Goal: Communication & Community: Answer question/provide support

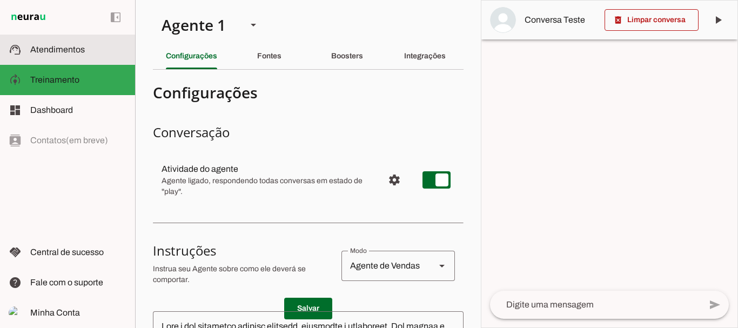
click at [63, 47] on span "Atendimentos" at bounding box center [57, 49] width 55 height 9
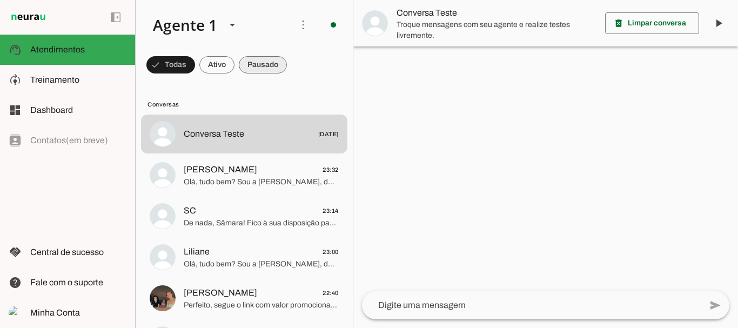
click at [195, 60] on span at bounding box center [170, 65] width 49 height 26
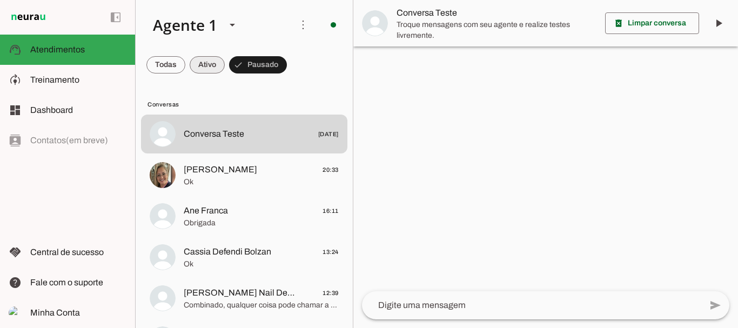
click at [185, 61] on span at bounding box center [165, 65] width 39 height 26
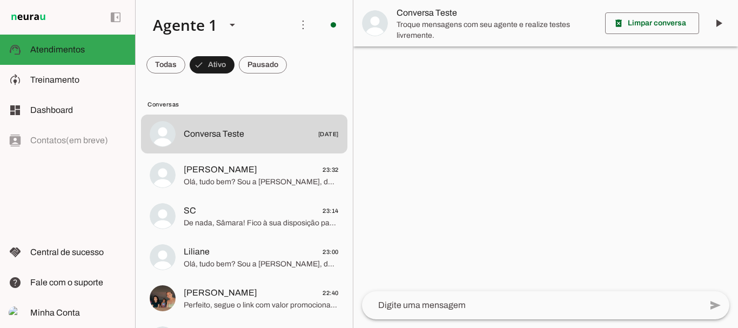
scroll to position [118, 0]
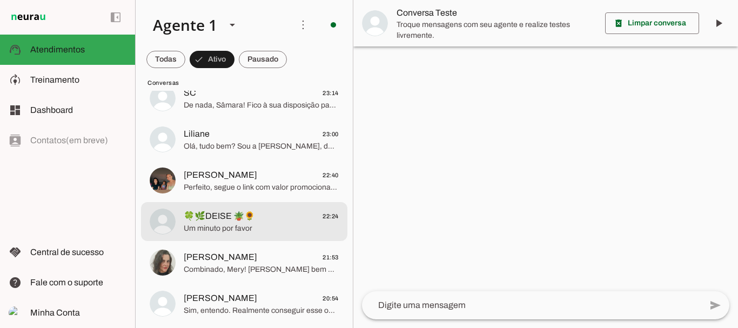
click at [234, 36] on md-item "🍀🌿DEISE 🪴🌻 22:24 Um minuto por favor" at bounding box center [244, 16] width 207 height 39
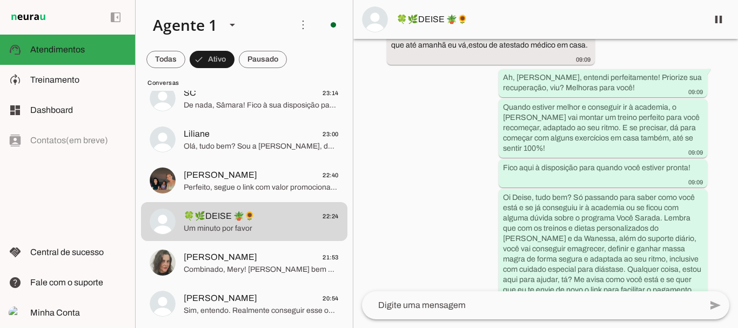
scroll to position [3060, 0]
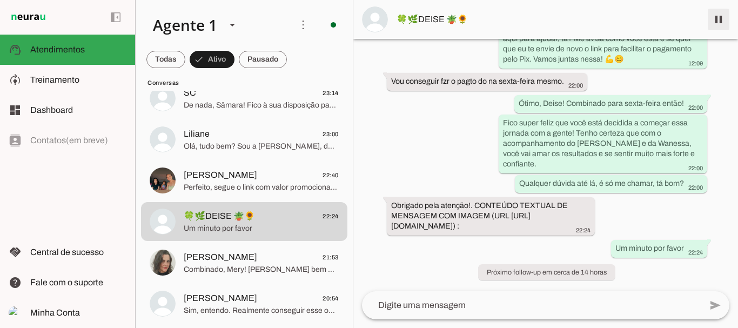
click at [715, 24] on span at bounding box center [719, 19] width 26 height 26
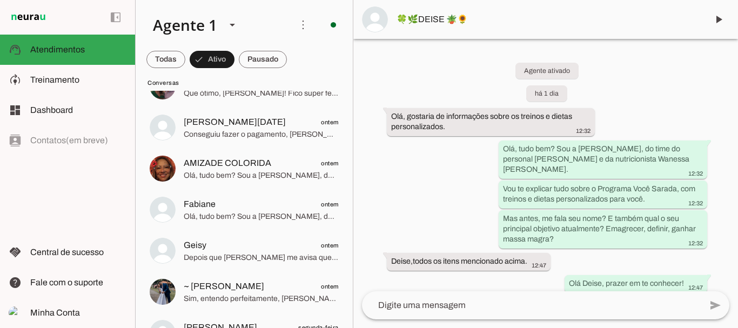
scroll to position [0, 0]
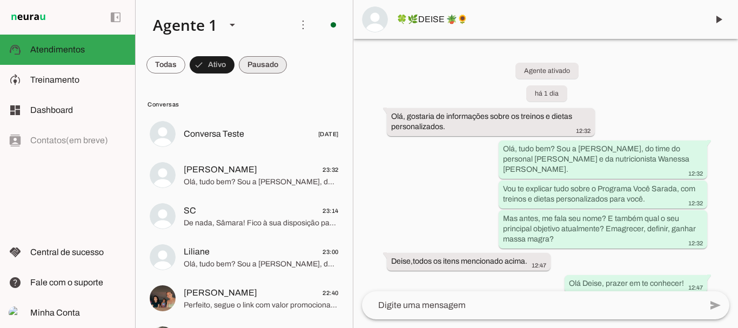
click at [185, 62] on span at bounding box center [165, 65] width 39 height 26
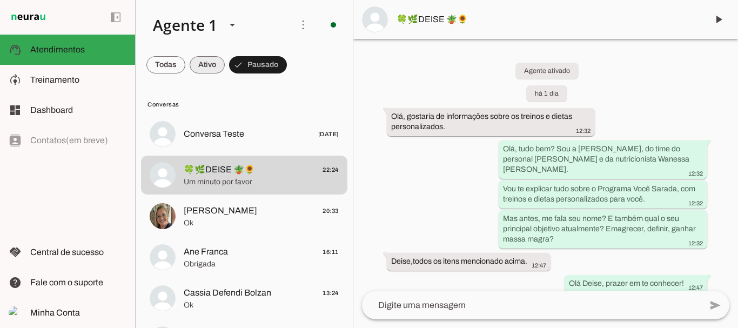
click at [185, 66] on span at bounding box center [165, 65] width 39 height 26
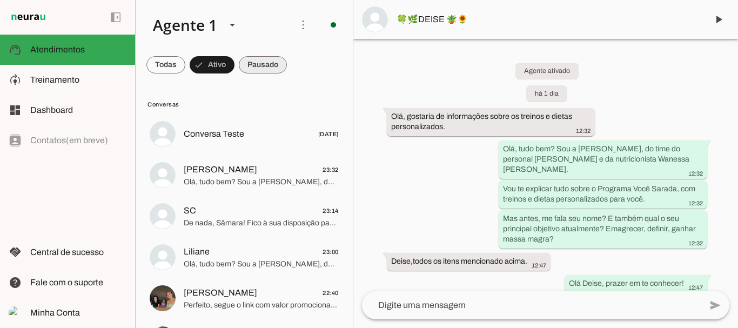
click at [185, 63] on span at bounding box center [165, 65] width 39 height 26
